Goal: Transaction & Acquisition: Purchase product/service

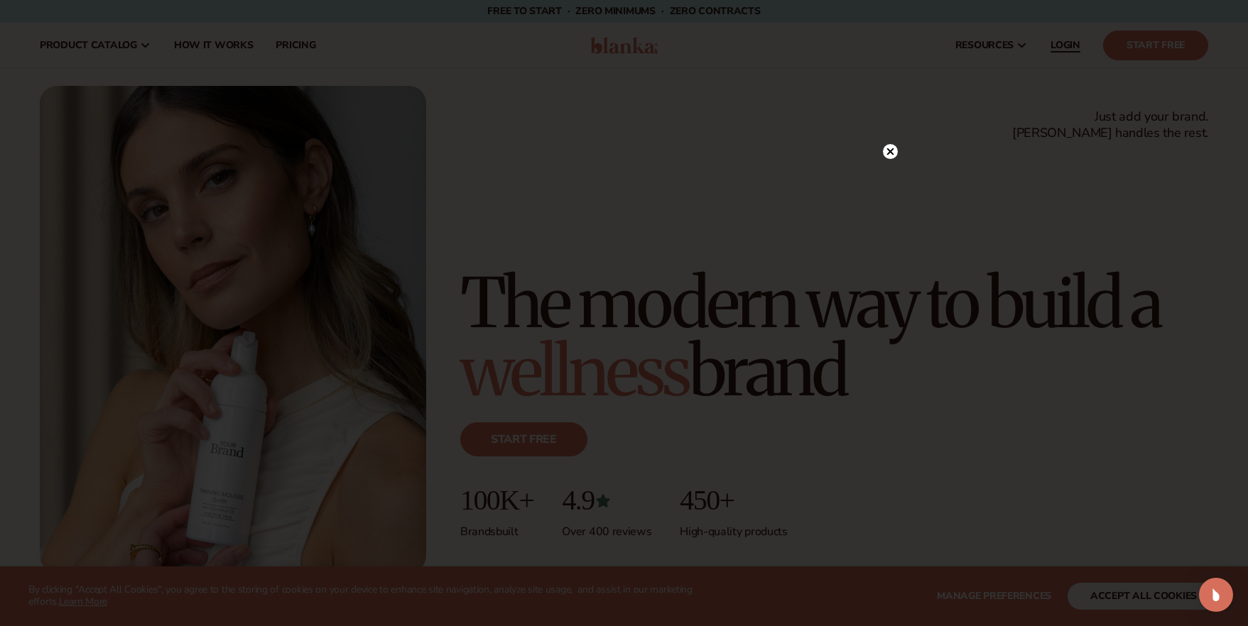
click at [1077, 42] on div at bounding box center [624, 313] width 1248 height 626
click at [882, 149] on circle at bounding box center [883, 151] width 15 height 15
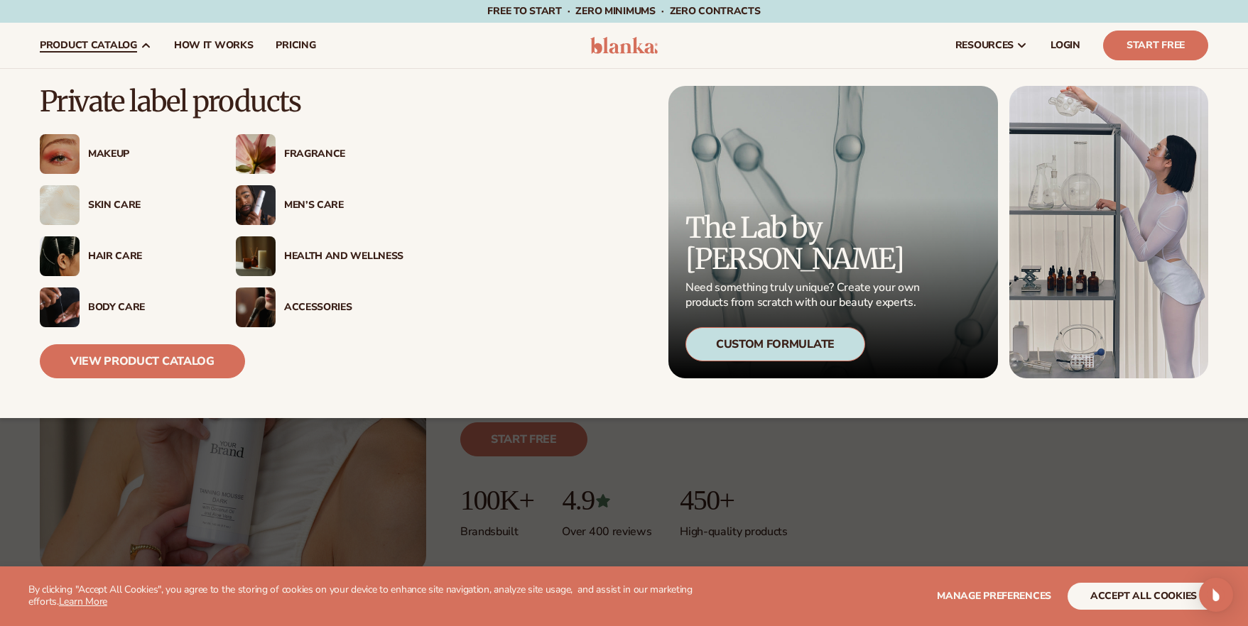
click at [121, 150] on div "Makeup" at bounding box center [147, 154] width 119 height 12
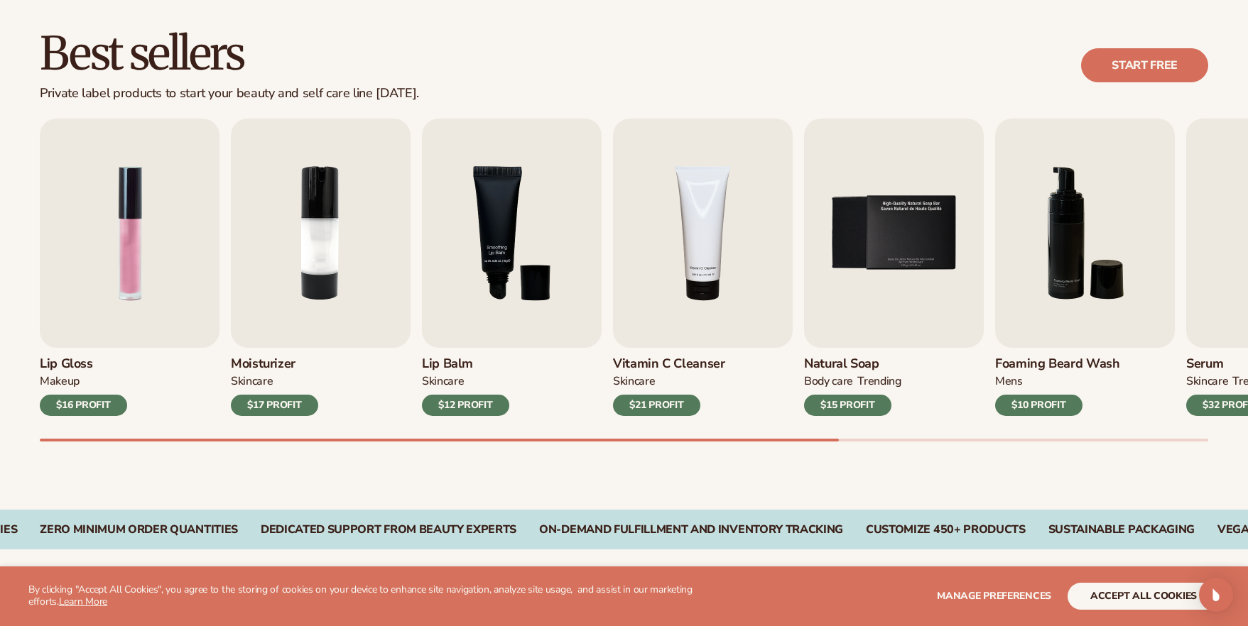
scroll to position [424, 0]
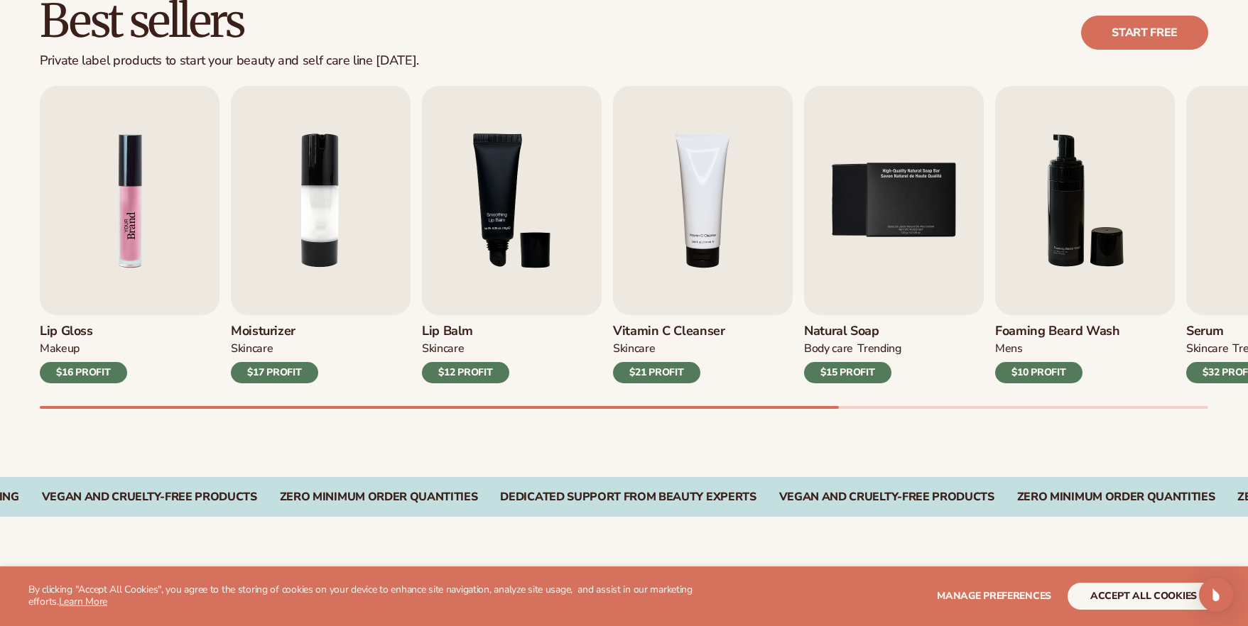
click at [131, 256] on img "1 / 9" at bounding box center [130, 200] width 180 height 229
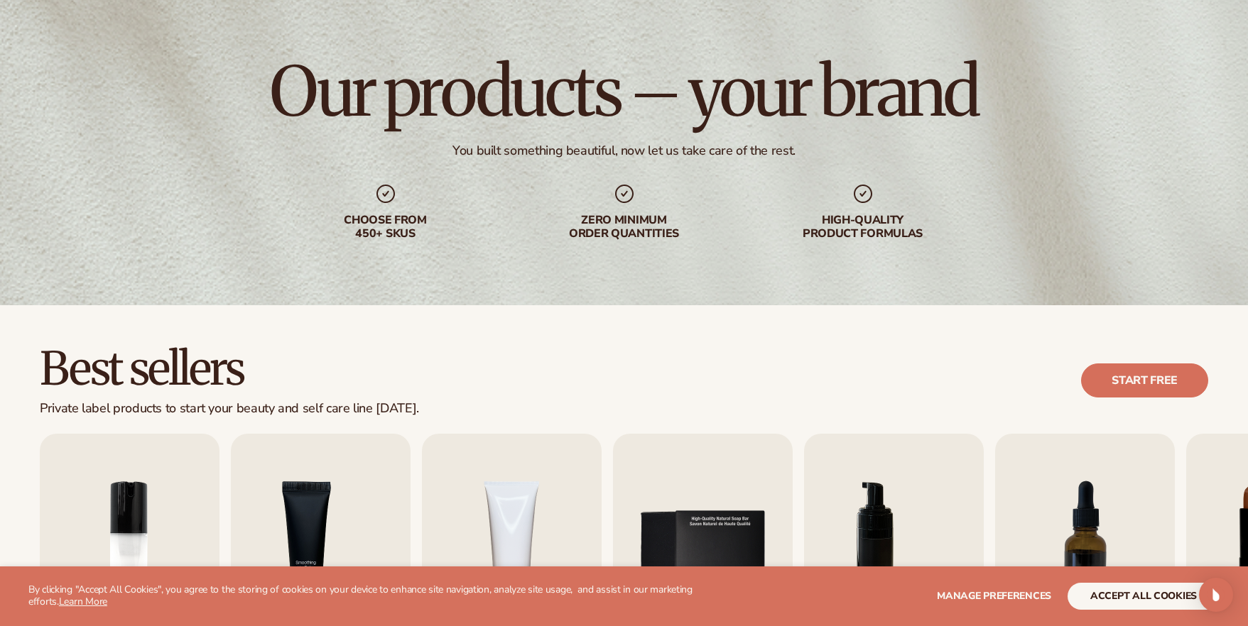
scroll to position [187, 0]
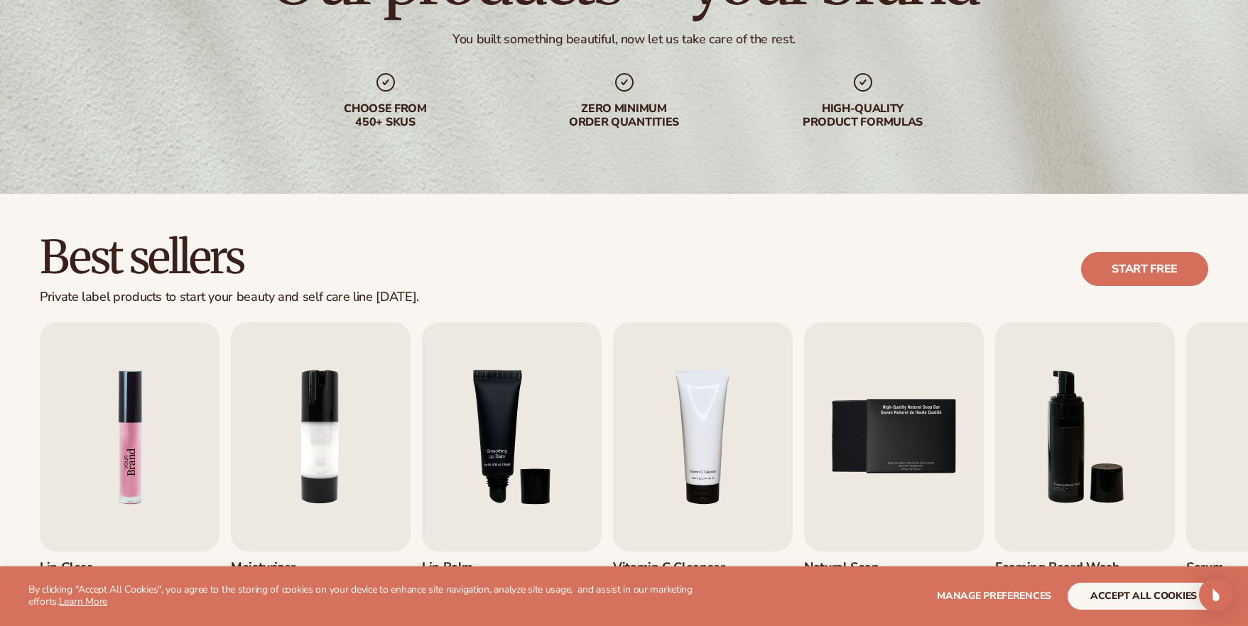
click at [122, 471] on img "1 / 9" at bounding box center [130, 436] width 180 height 229
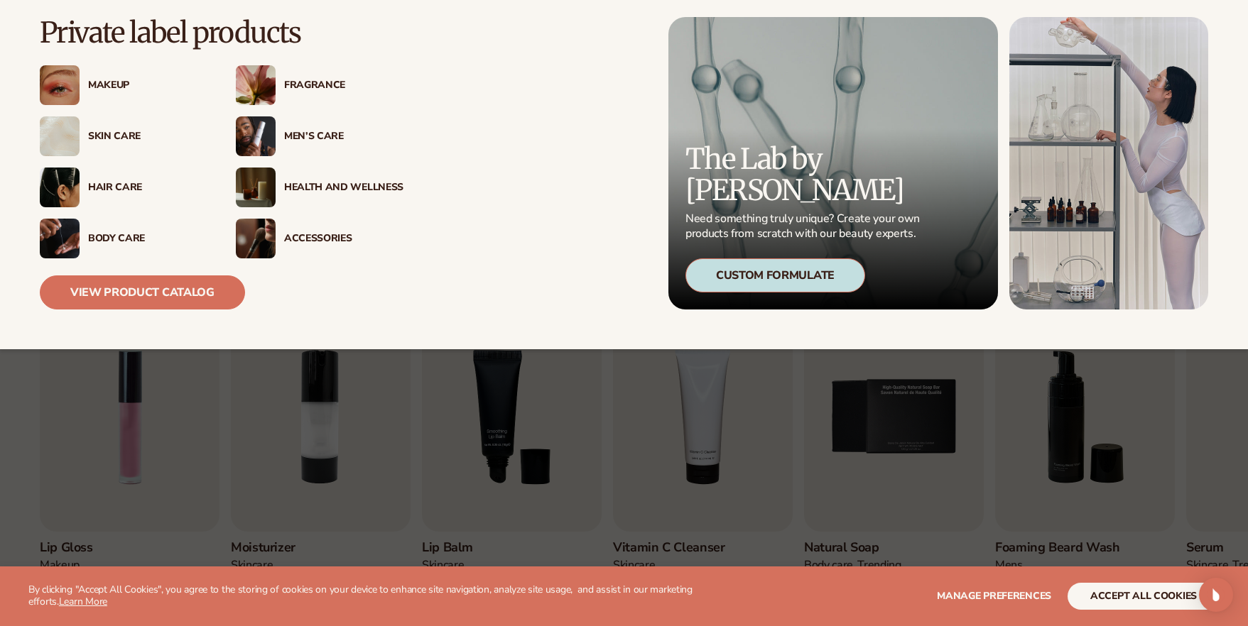
scroll to position [215, 0]
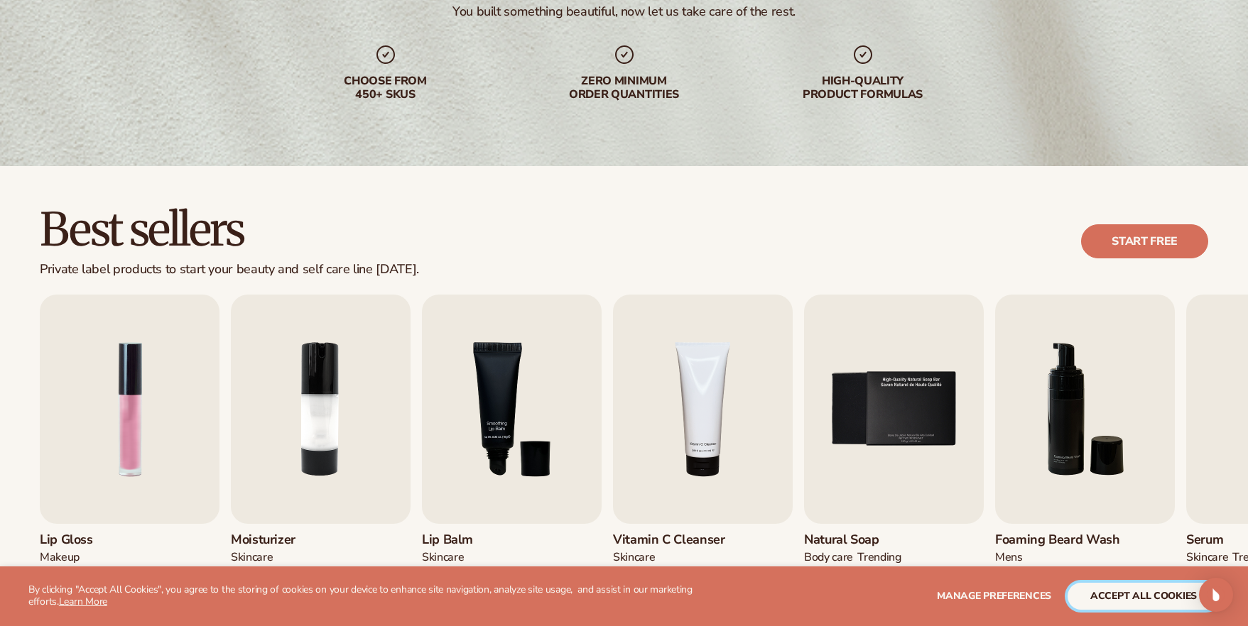
click at [1109, 599] on button "accept all cookies" at bounding box center [1143, 596] width 152 height 27
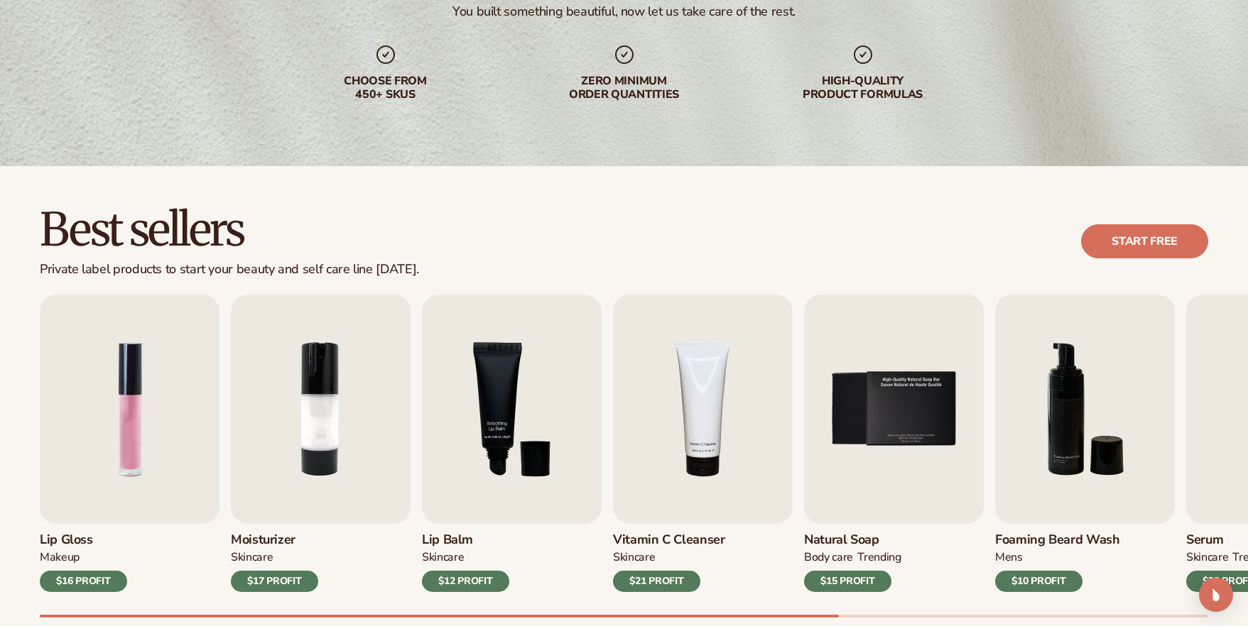
click at [96, 571] on div "$16 PROFIT" at bounding box center [83, 581] width 87 height 21
click at [138, 422] on img "1 / 9" at bounding box center [130, 409] width 180 height 229
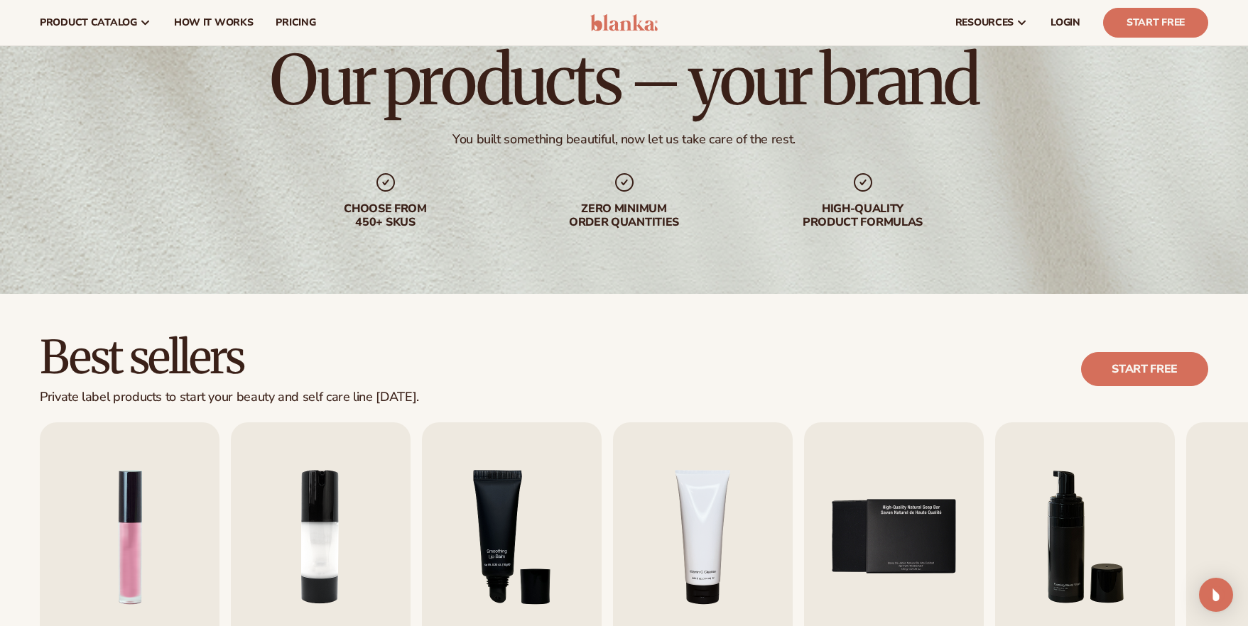
scroll to position [0, 0]
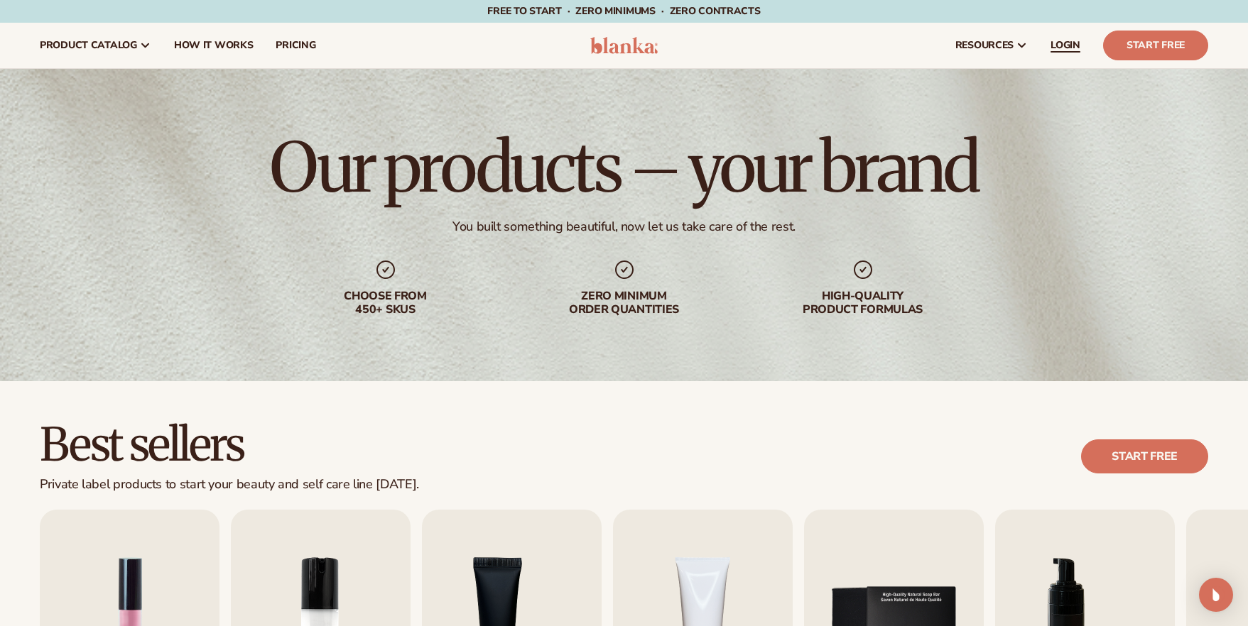
click at [1058, 40] on span "LOGIN" at bounding box center [1065, 45] width 30 height 11
